Goal: Information Seeking & Learning: Learn about a topic

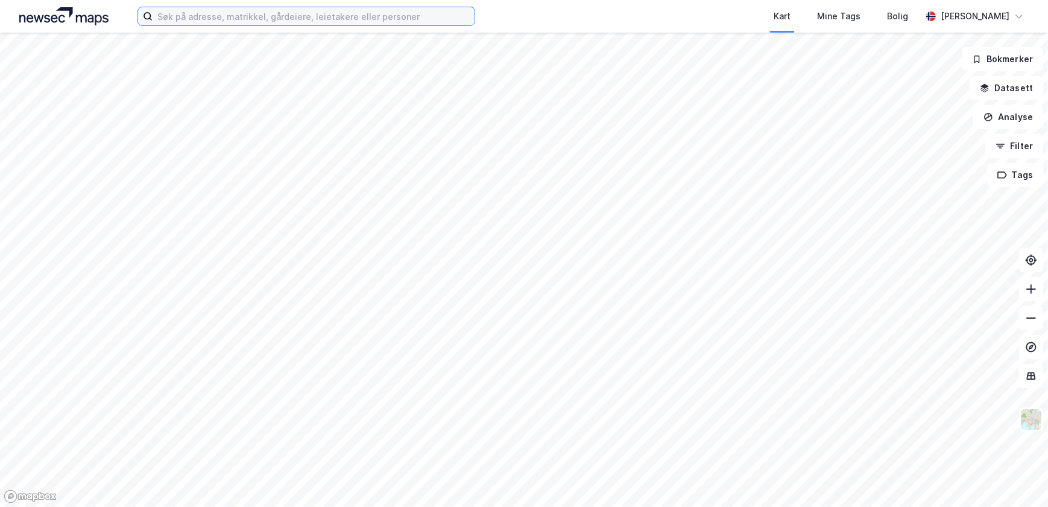
click at [276, 17] on input at bounding box center [314, 16] width 322 height 18
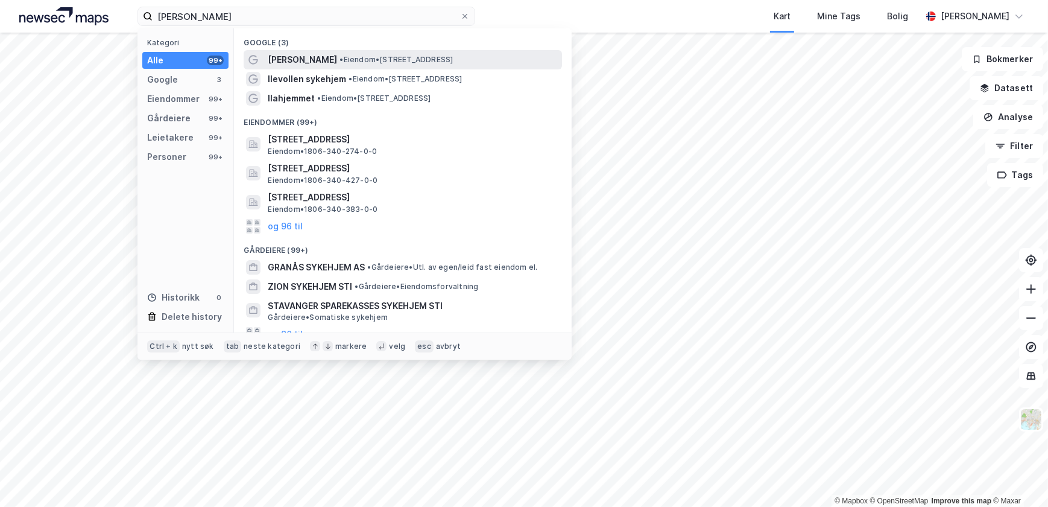
click at [343, 59] on span "•" at bounding box center [342, 59] width 4 height 9
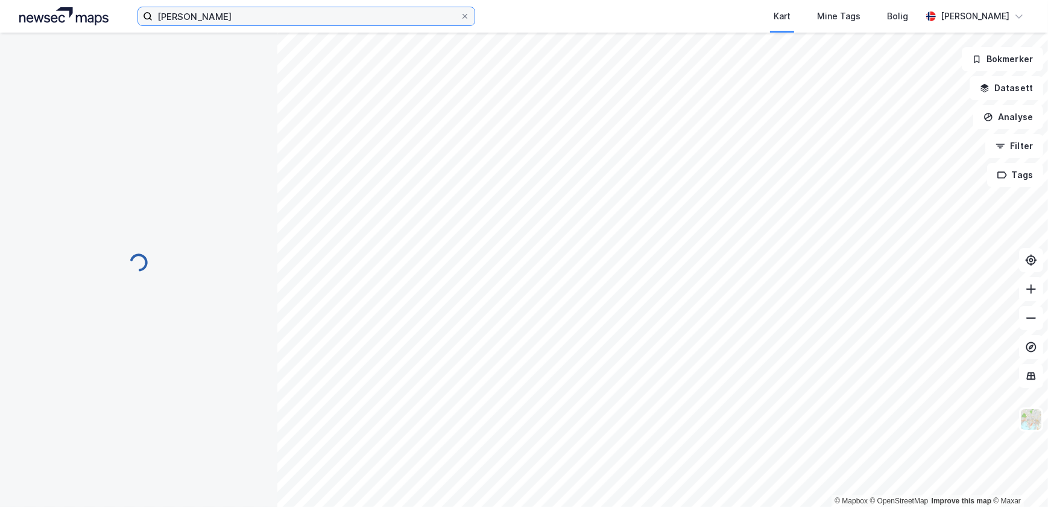
click at [241, 17] on input "[PERSON_NAME]" at bounding box center [307, 16] width 308 height 18
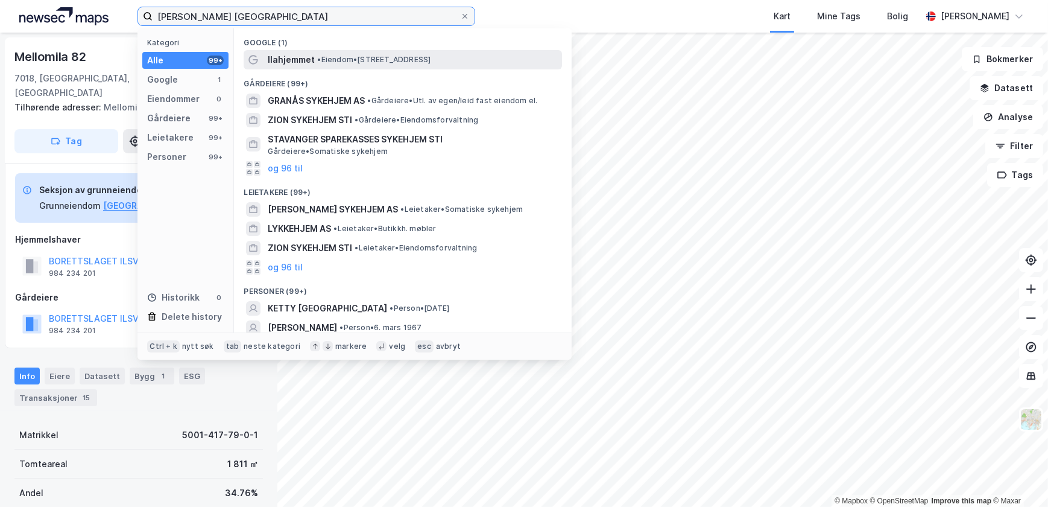
type input "[PERSON_NAME] [GEOGRAPHIC_DATA]"
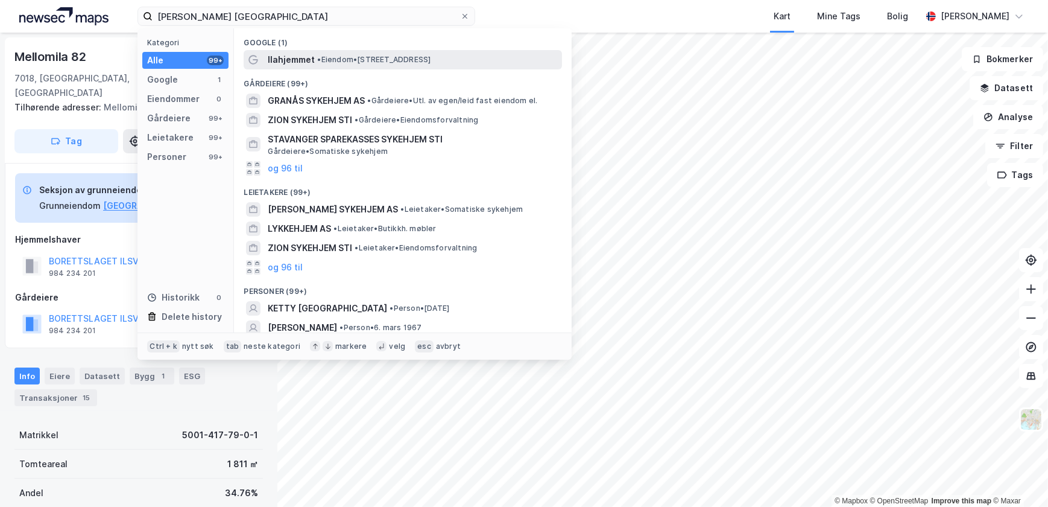
click at [343, 55] on span "• Eiendom • [STREET_ADDRESS]" at bounding box center [373, 60] width 113 height 10
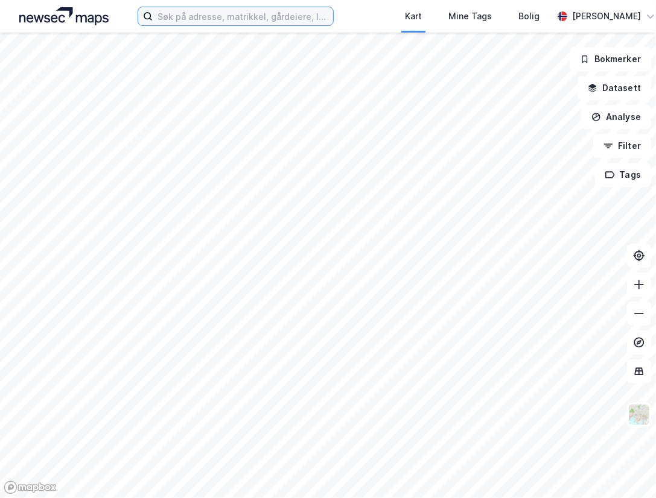
click at [175, 17] on input at bounding box center [243, 16] width 180 height 18
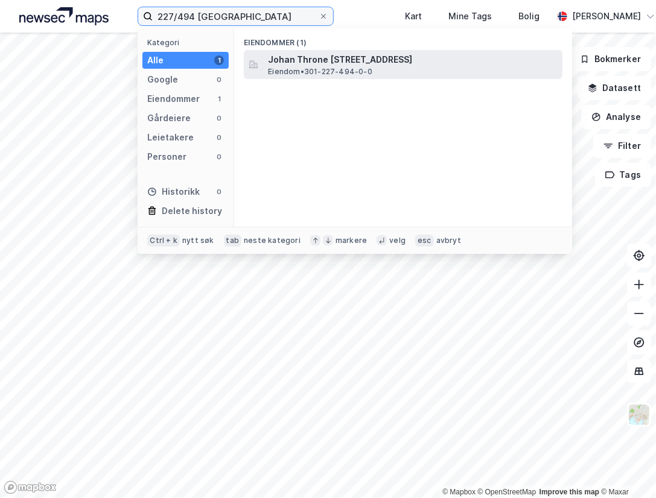
type input "227/494 [GEOGRAPHIC_DATA]"
click at [343, 64] on span "Johan Throne [STREET_ADDRESS]" at bounding box center [412, 59] width 289 height 14
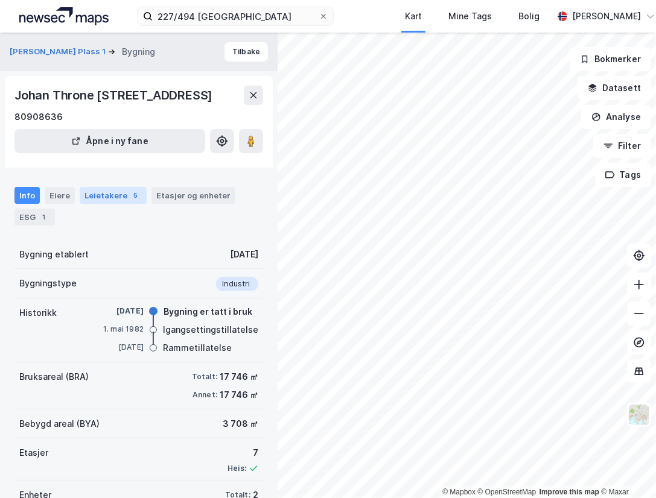
click at [121, 204] on div "Leietakere 5" at bounding box center [113, 195] width 67 height 17
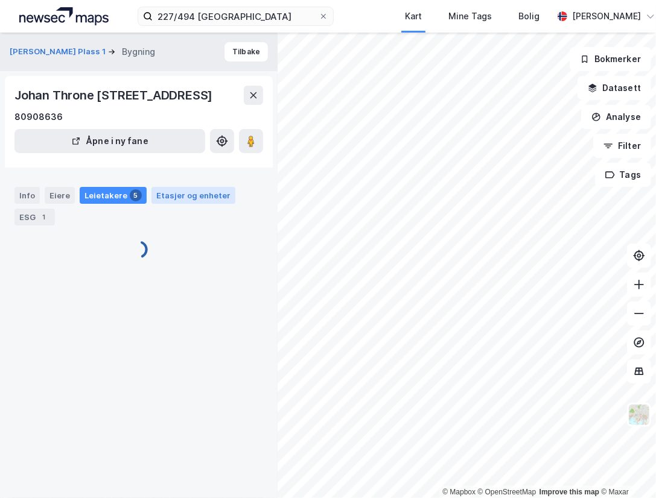
click at [215, 201] on div "Etasjer og enheter" at bounding box center [193, 195] width 74 height 11
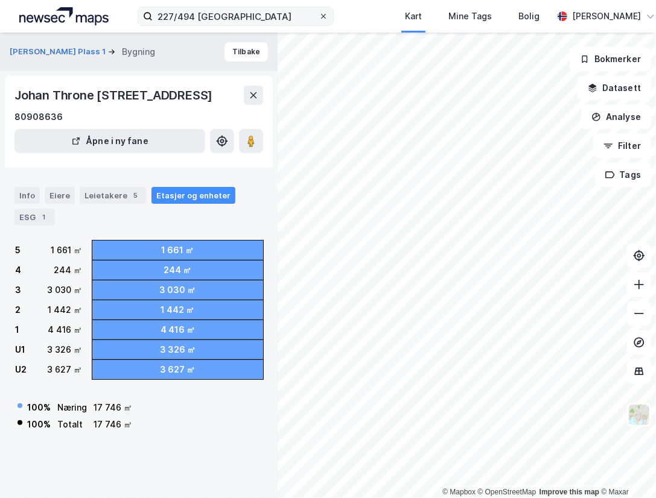
click at [323, 16] on icon at bounding box center [323, 16] width 5 height 5
click at [318, 16] on input "227/494 oslo" at bounding box center [236, 16] width 166 height 18
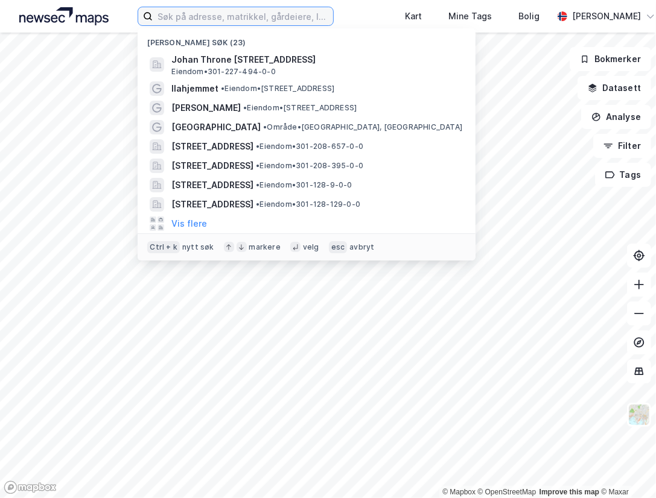
click at [245, 13] on input at bounding box center [243, 16] width 180 height 18
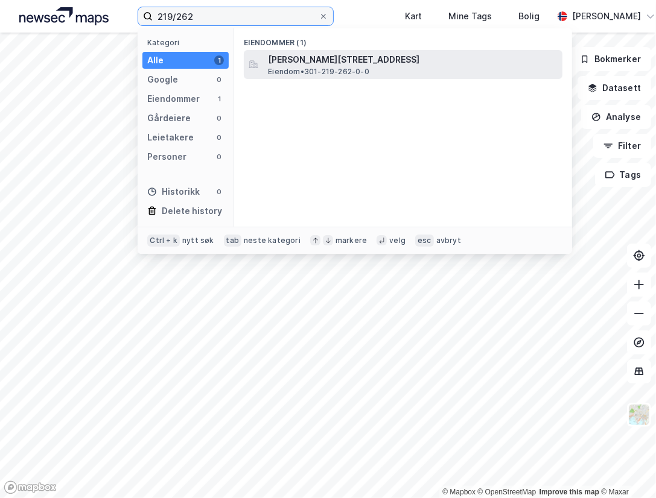
type input "219/262"
click at [363, 63] on span "Waldemar Thranes gate 86, 0175, OSLO, OSLO" at bounding box center [412, 59] width 289 height 14
